Goal: Download file/media

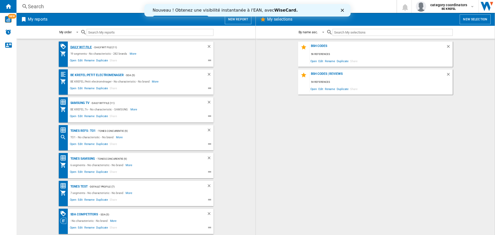
click at [84, 45] on div "Daily WIT file" at bounding box center [80, 47] width 23 height 6
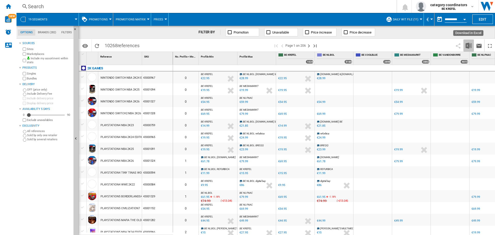
click at [471, 45] on img "Download in Excel" at bounding box center [469, 46] width 6 height 6
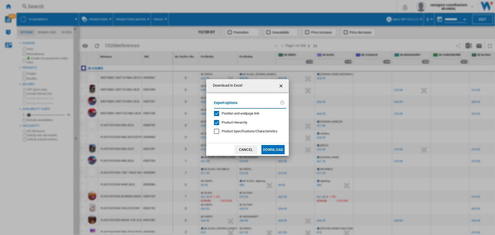
click at [271, 145] on button "Download" at bounding box center [272, 149] width 23 height 9
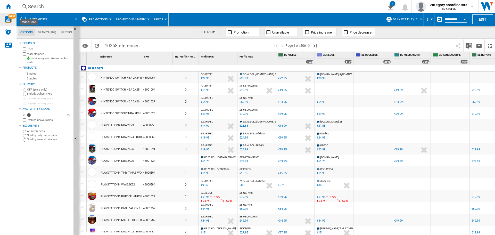
click at [10, 19] on img "WiseCard" at bounding box center [8, 19] width 7 height 7
